Goal: Task Accomplishment & Management: Manage account settings

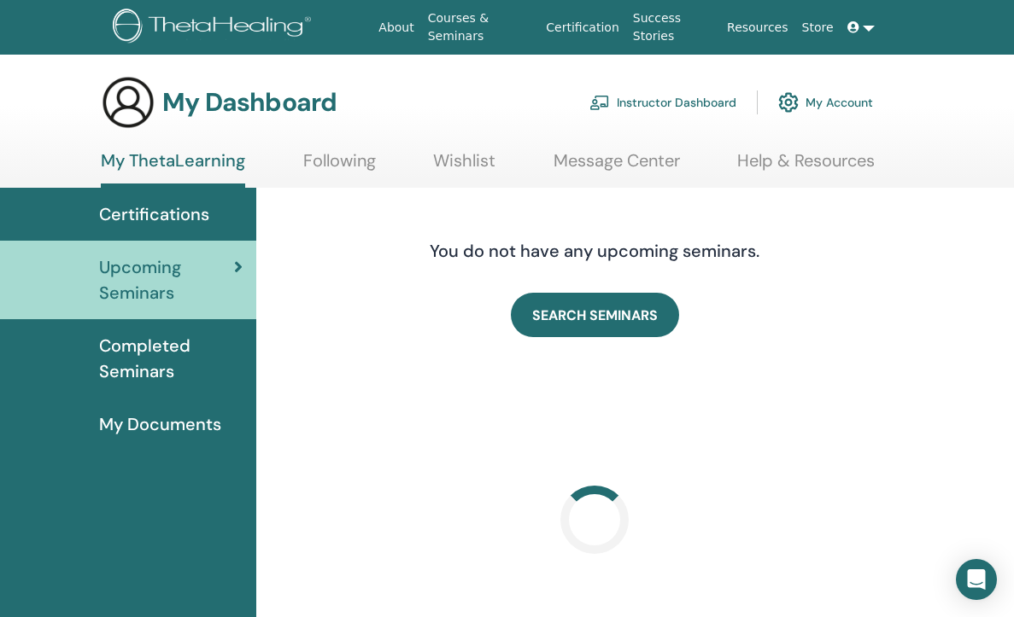
click at [652, 94] on link "Instructor Dashboard" at bounding box center [662, 103] width 147 height 38
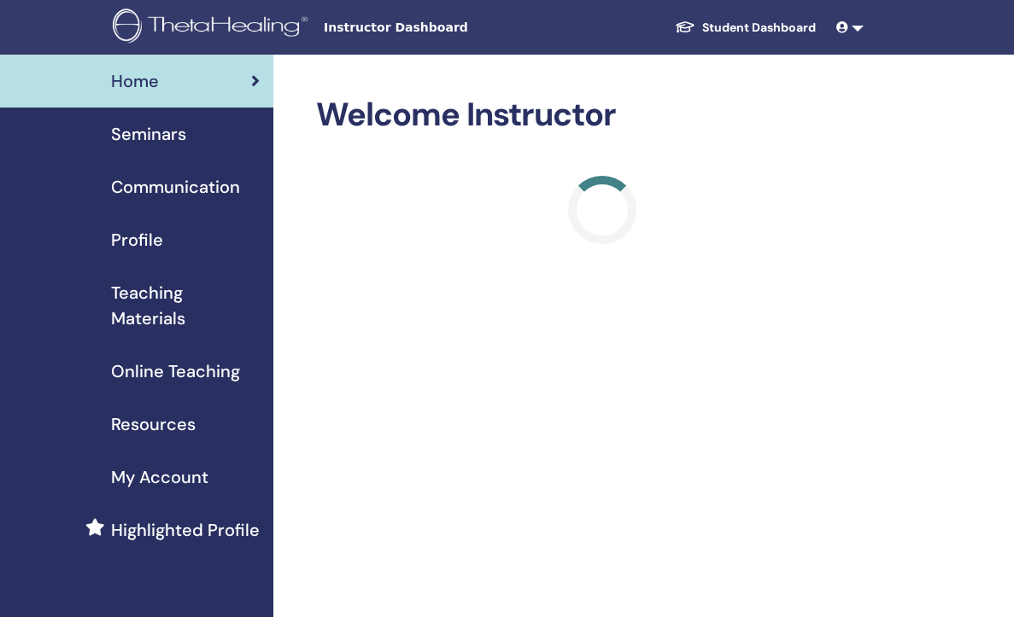
click at [170, 126] on span "Seminars" at bounding box center [148, 134] width 75 height 26
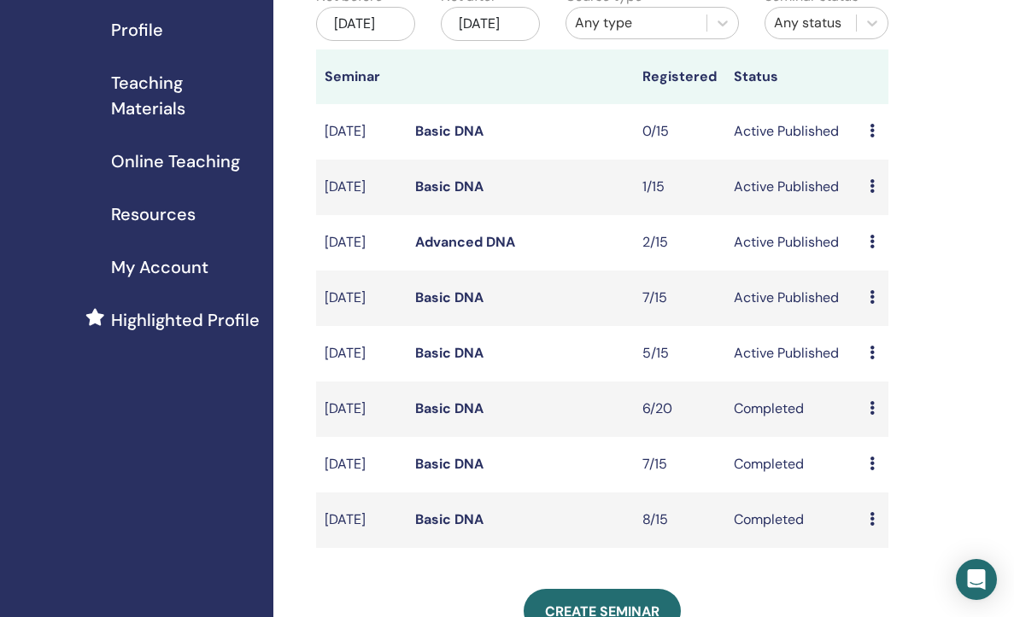
scroll to position [211, 0]
click at [457, 361] on link "Basic DNA" at bounding box center [449, 352] width 68 height 18
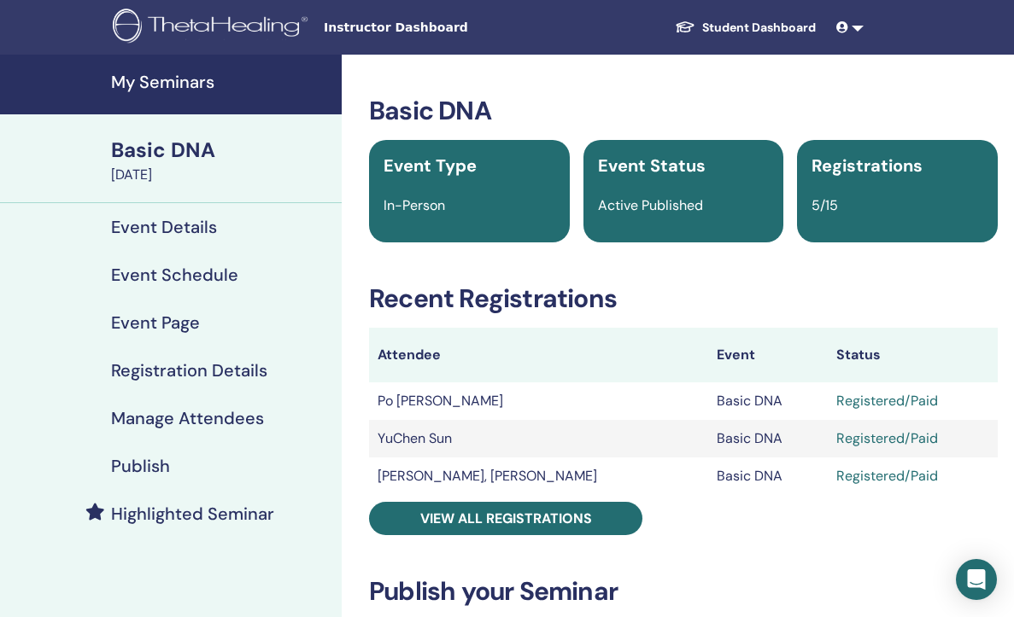
scroll to position [50, 0]
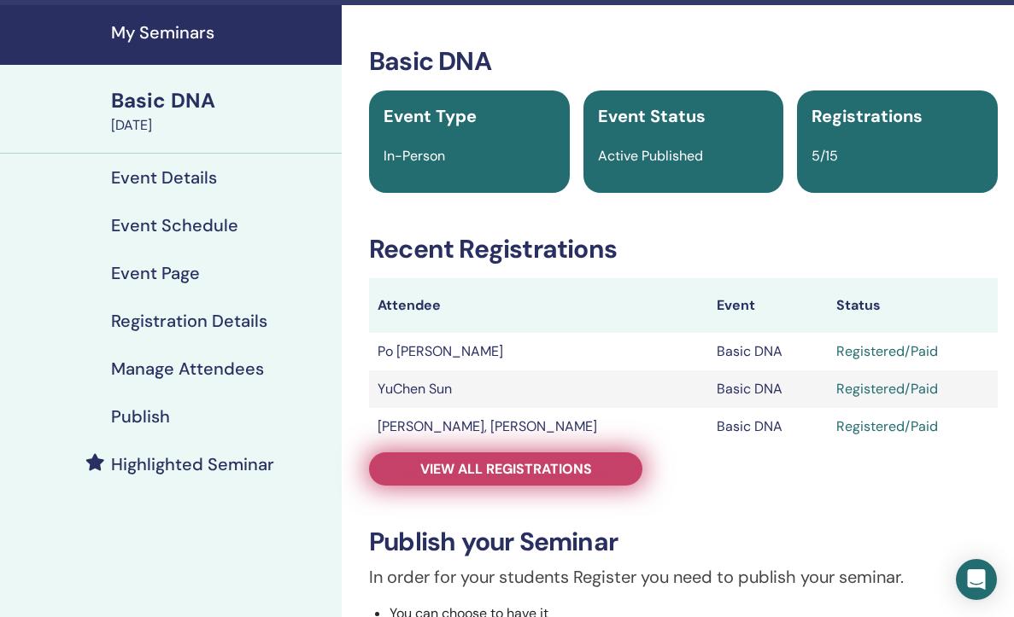
click at [619, 476] on link "View all registrations" at bounding box center [505, 469] width 273 height 33
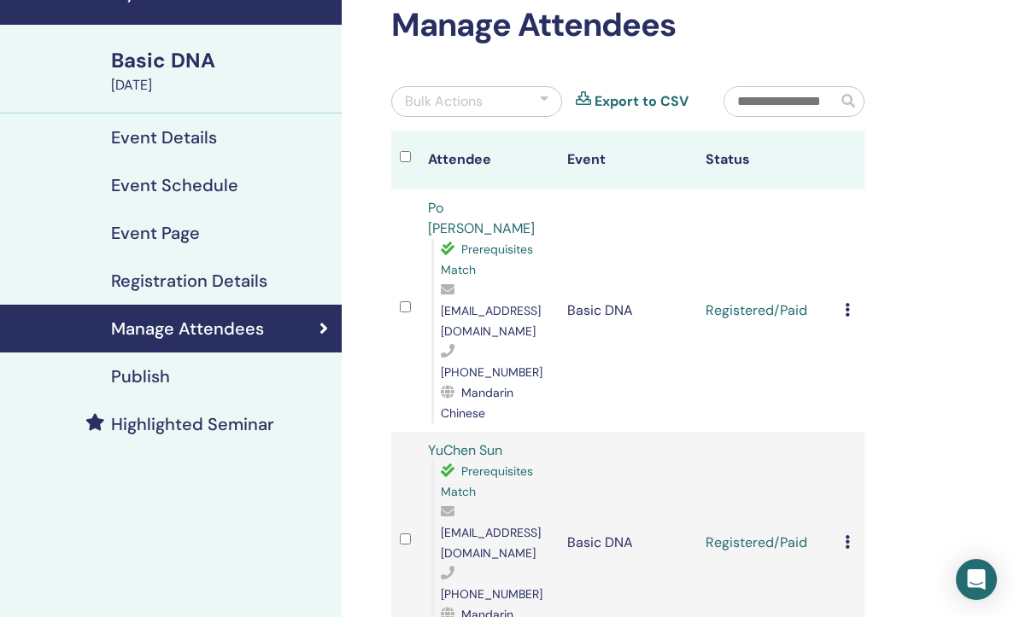
scroll to position [91, 0]
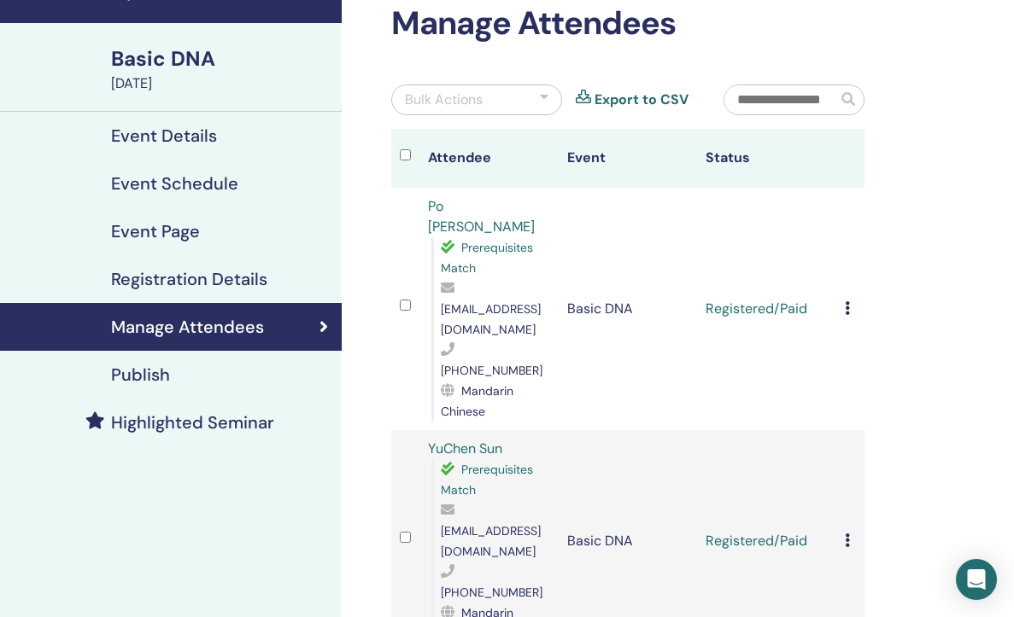
click at [848, 301] on icon at bounding box center [846, 308] width 5 height 14
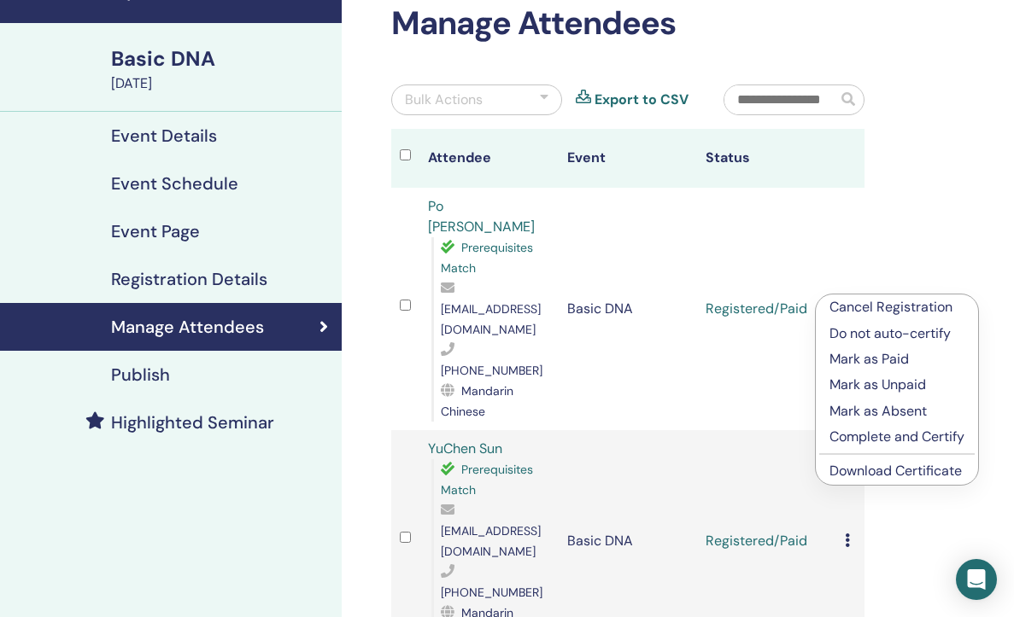
click at [881, 361] on p "Mark as Paid" at bounding box center [896, 359] width 135 height 20
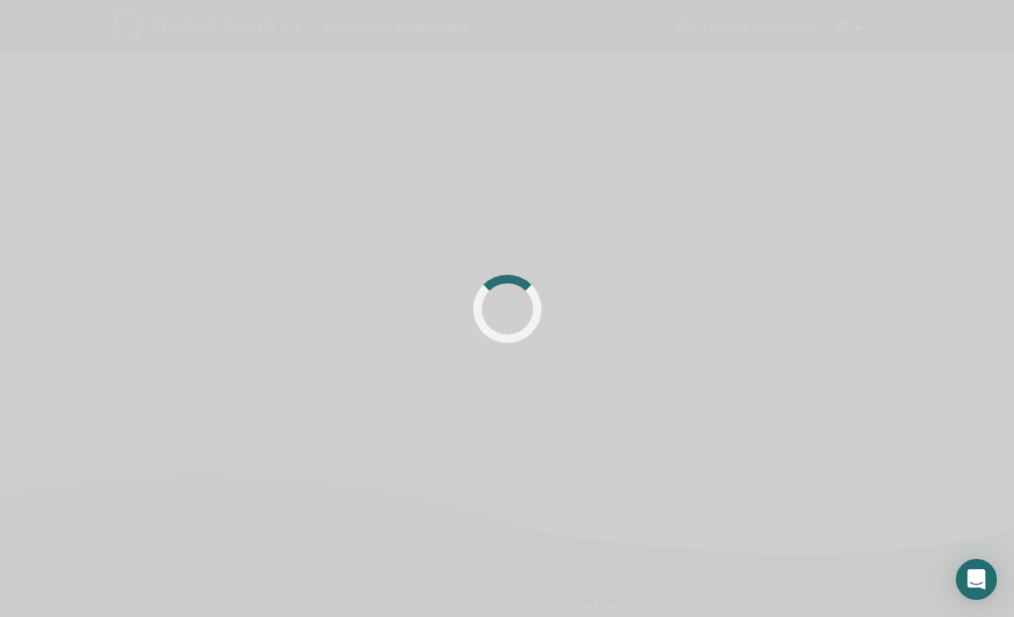
click at [853, 290] on div at bounding box center [507, 308] width 1014 height 617
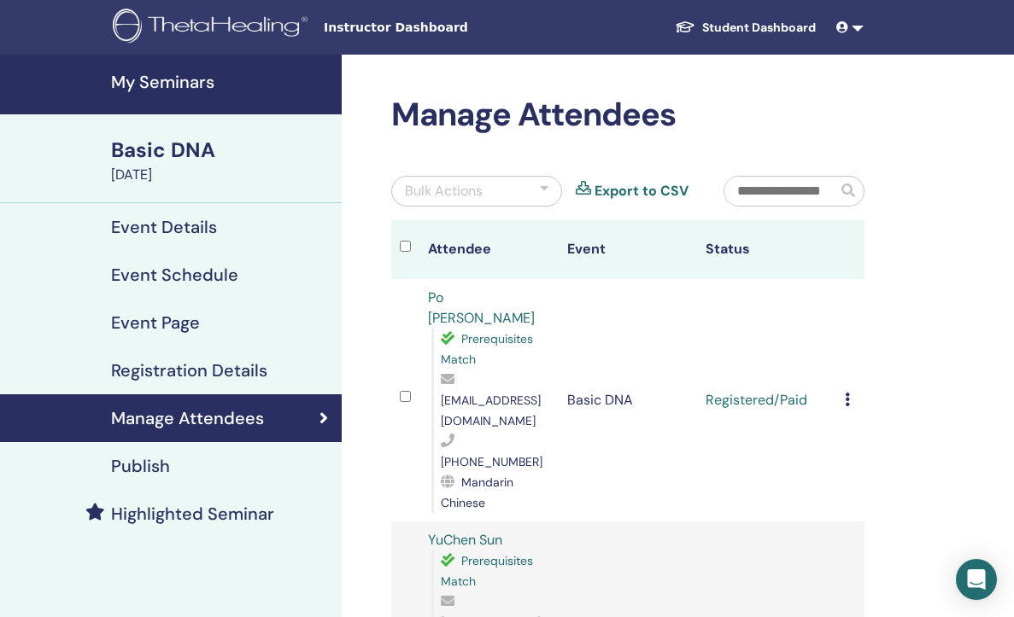
click at [846, 393] on icon at bounding box center [846, 400] width 5 height 14
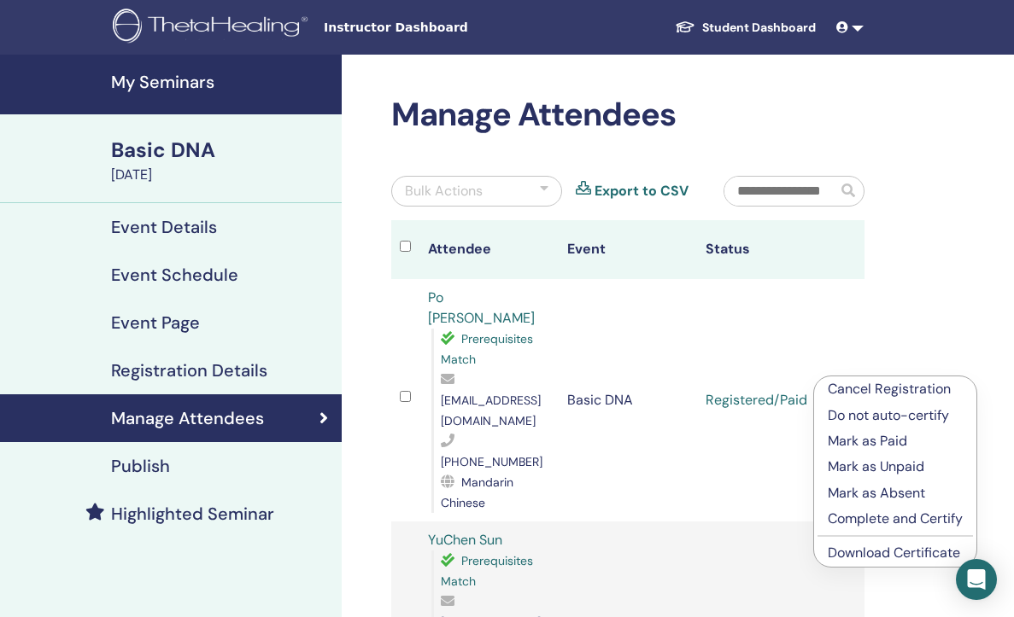
click at [850, 551] on link "Download Certificate" at bounding box center [893, 553] width 132 height 18
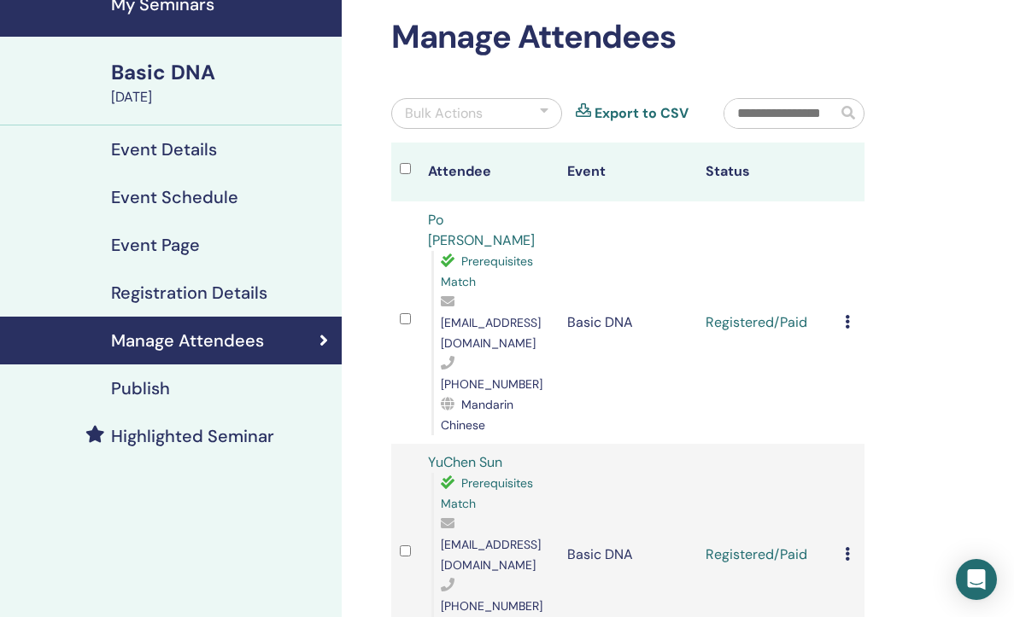
scroll to position [116, 0]
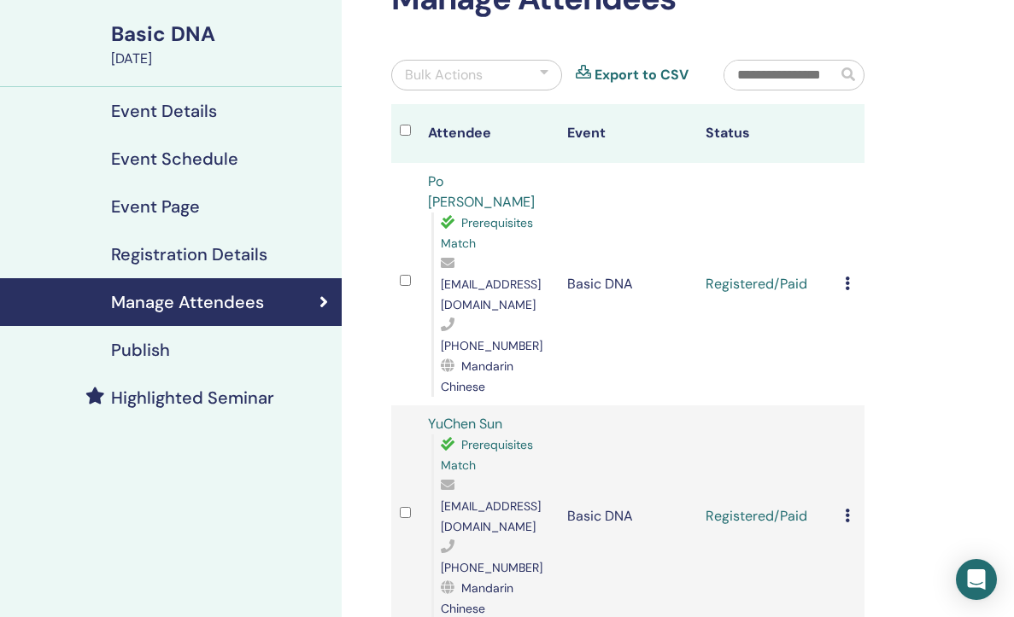
click at [850, 509] on icon at bounding box center [846, 516] width 5 height 14
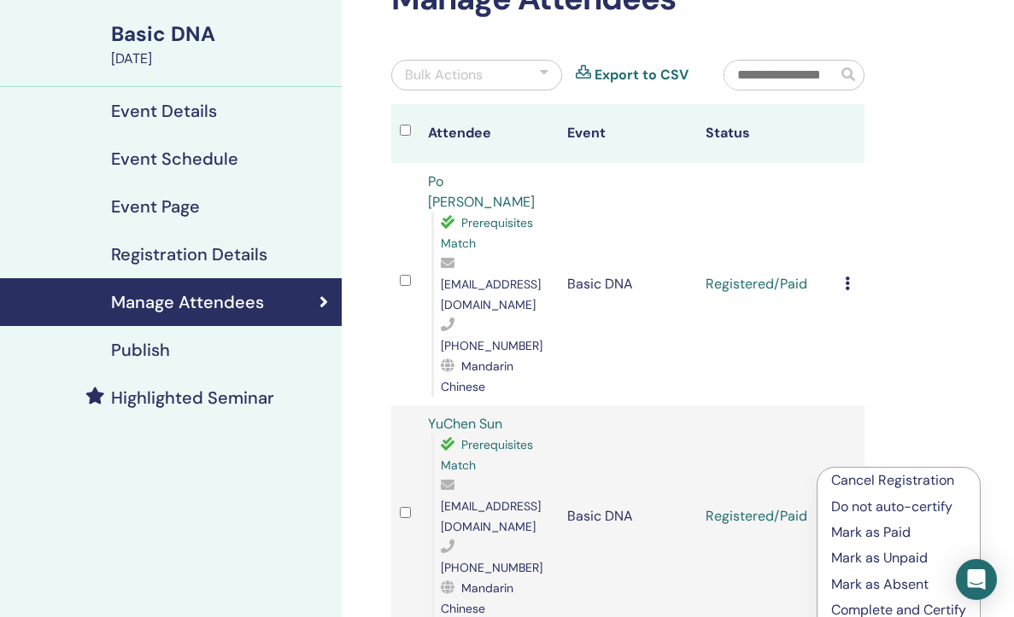
scroll to position [177, 2]
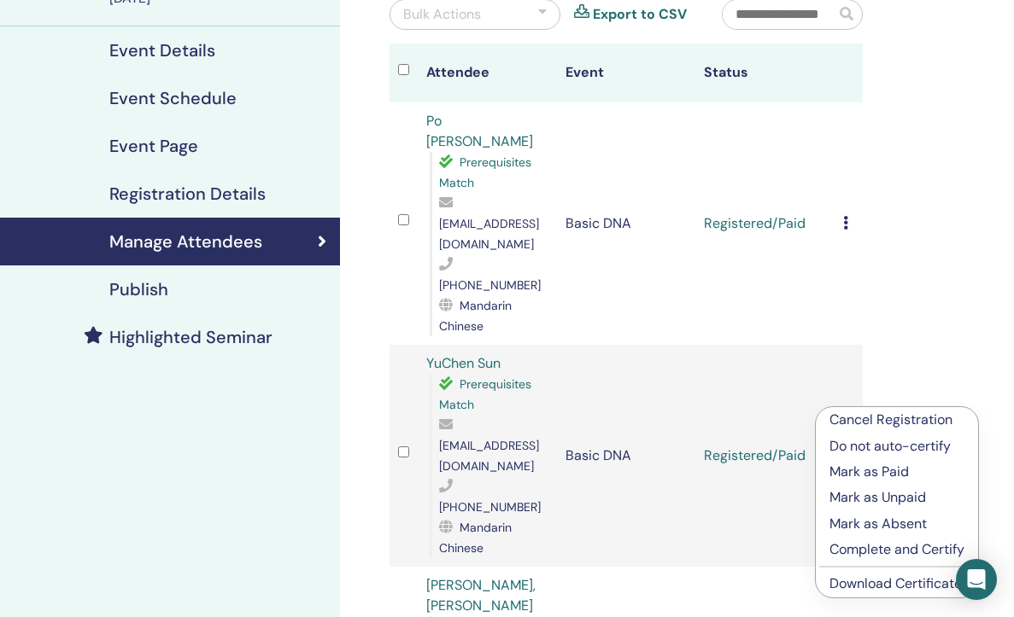
click at [865, 583] on link "Download Certificate" at bounding box center [895, 584] width 132 height 18
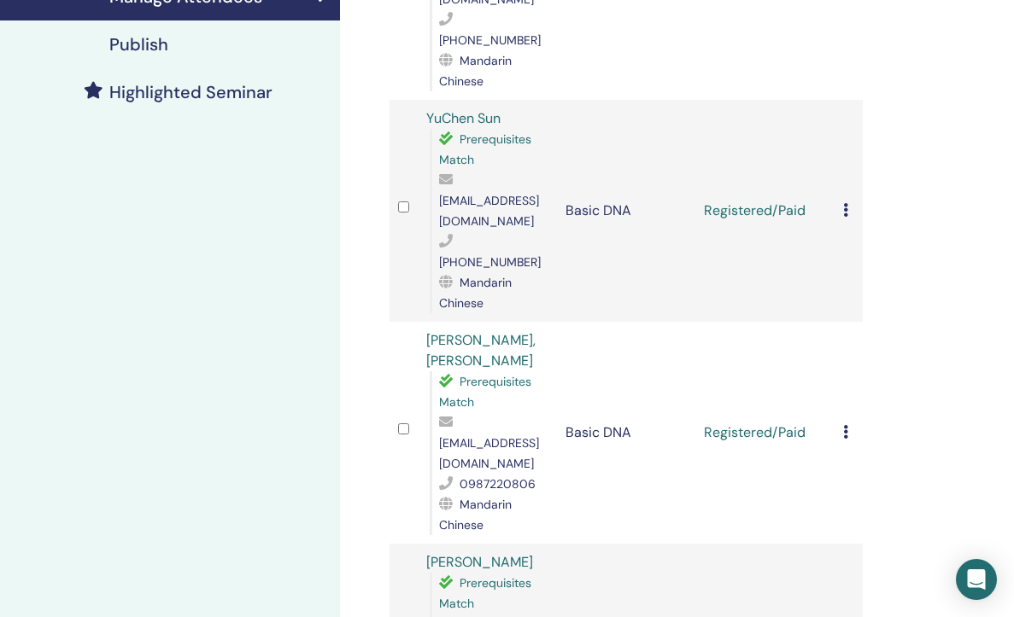
scroll to position [441, 2]
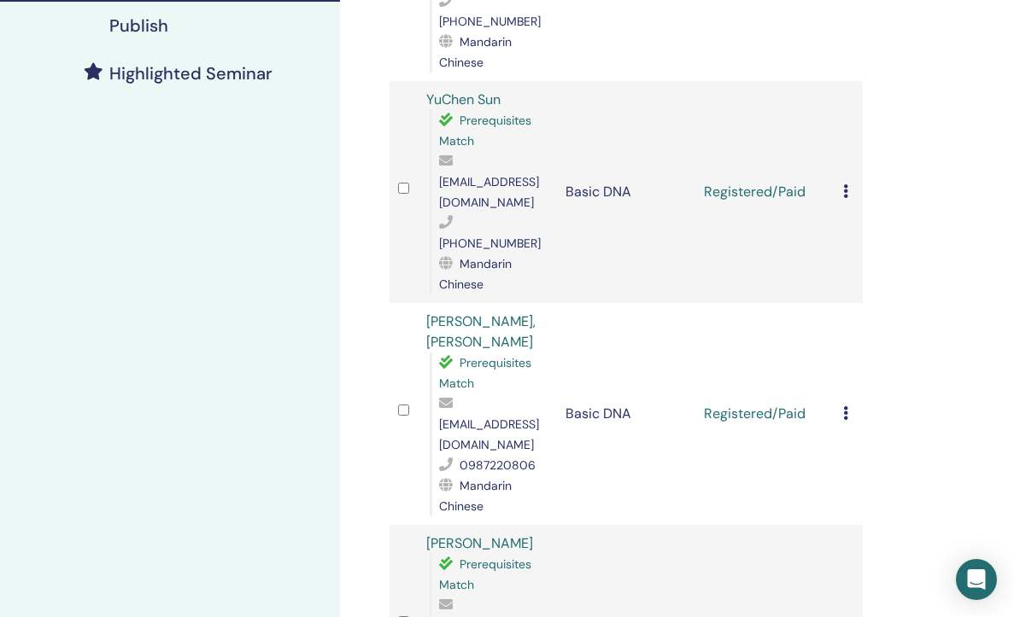
click at [848, 404] on div "Cancel Registration Do not auto-certify Mark as Paid Mark as Unpaid Mark as Abs…" at bounding box center [848, 414] width 11 height 20
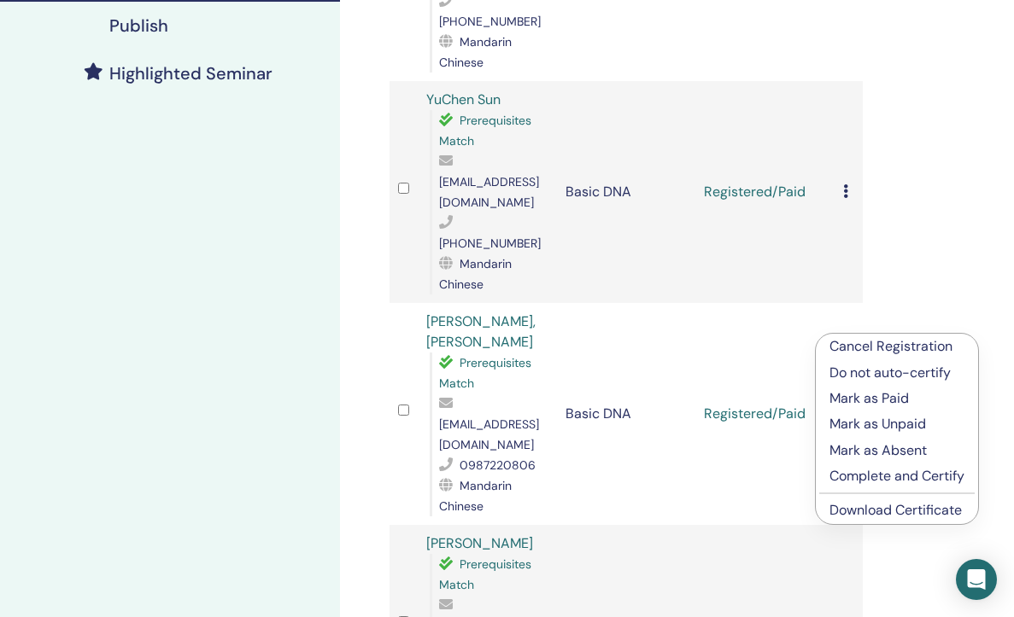
click at [847, 503] on link "Download Certificate" at bounding box center [895, 510] width 132 height 18
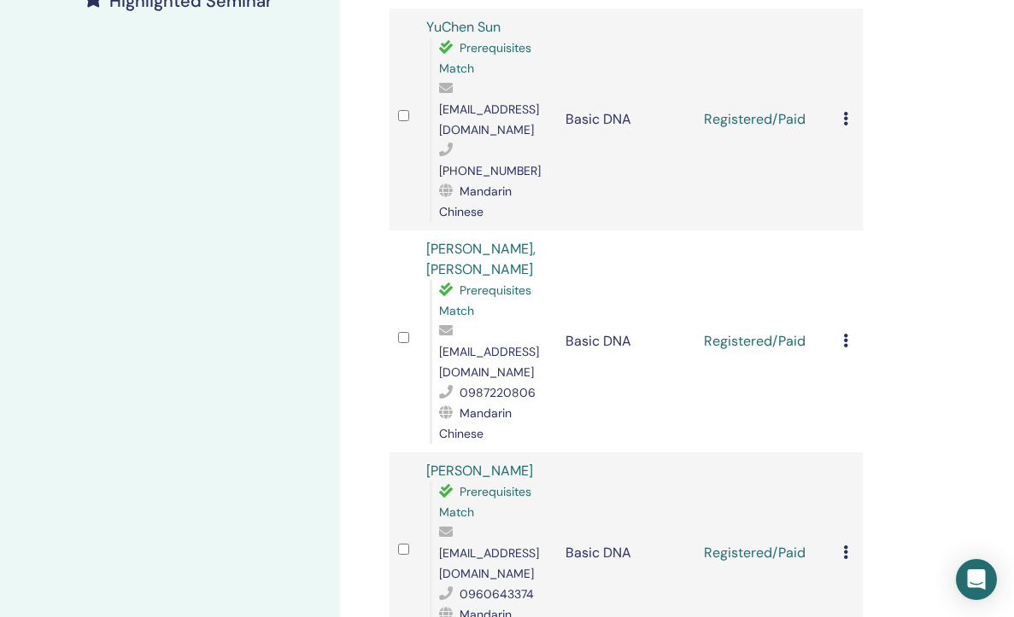
scroll to position [514, 2]
click at [846, 545] on icon at bounding box center [845, 552] width 5 height 14
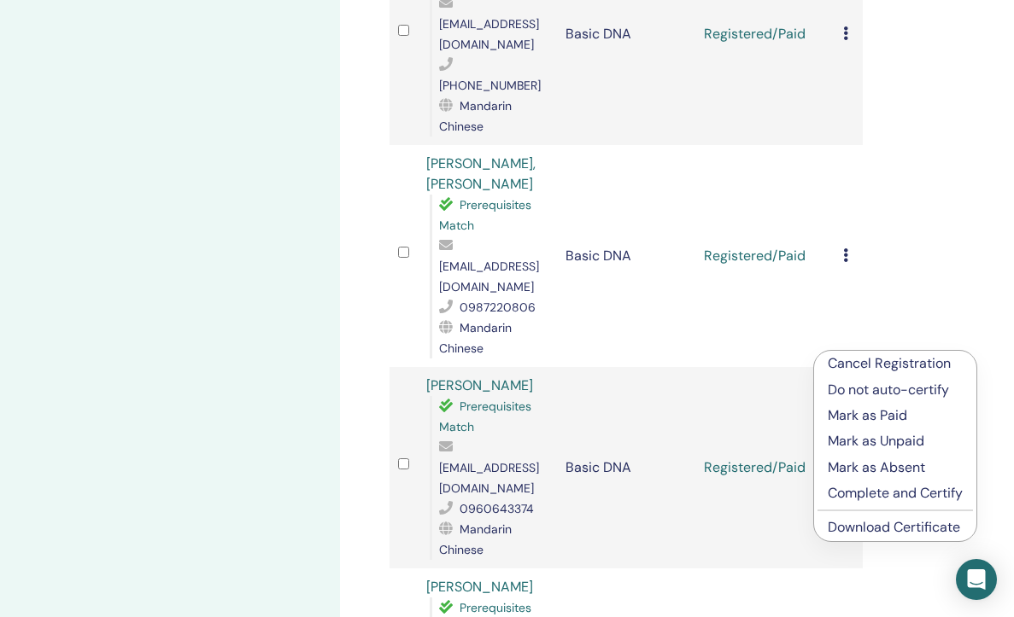
scroll to position [602, 2]
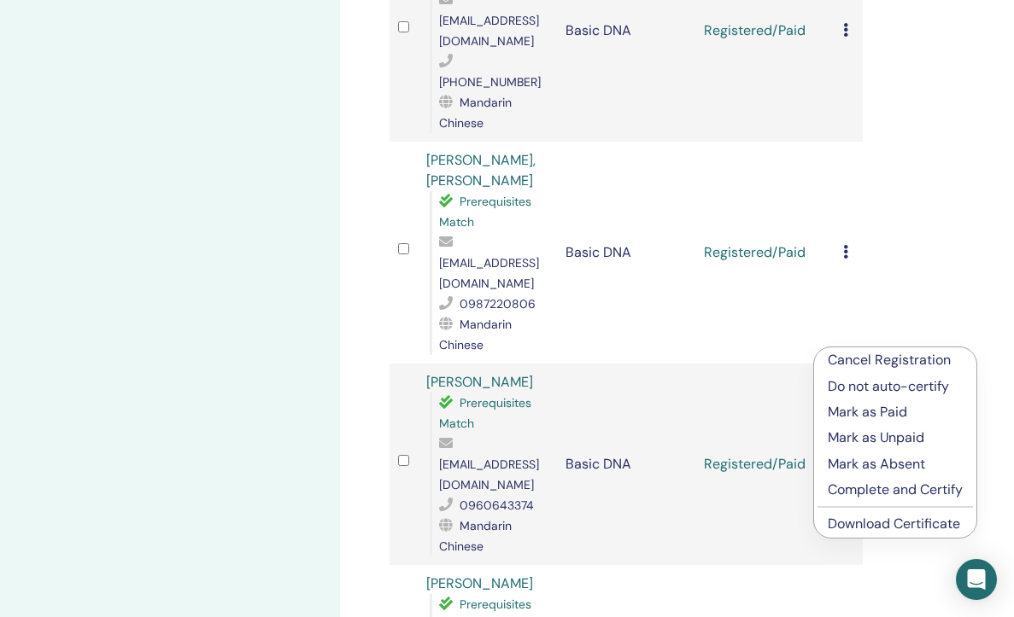
click at [857, 523] on link "Download Certificate" at bounding box center [893, 524] width 132 height 18
